Goal: Navigation & Orientation: Find specific page/section

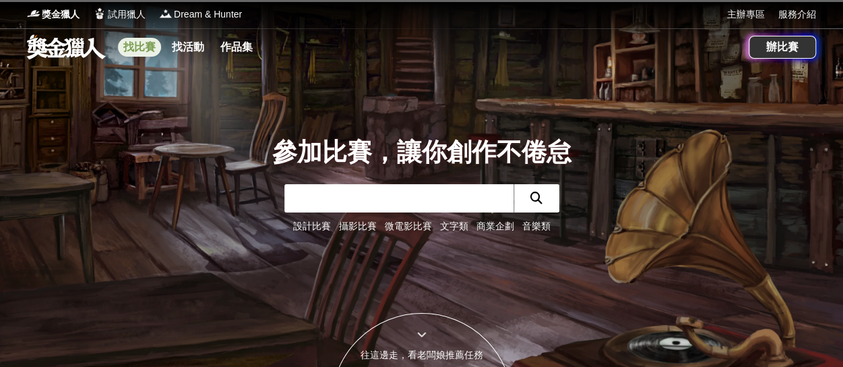
click at [141, 50] on link "找比賽" at bounding box center [139, 47] width 43 height 19
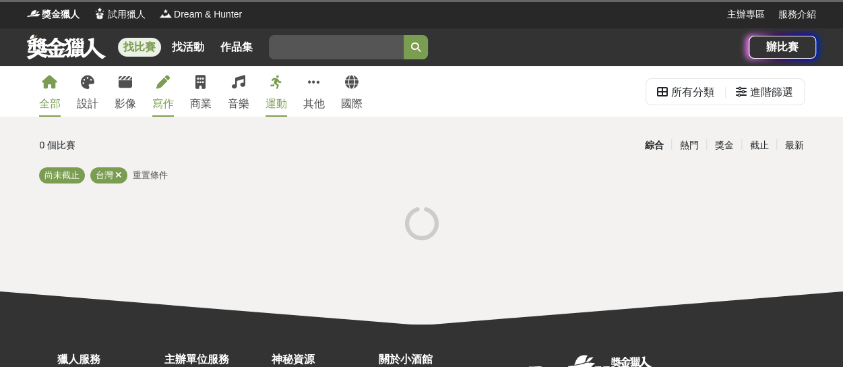
click at [160, 96] on div "寫作" at bounding box center [163, 104] width 22 height 16
